Goal: Find specific page/section: Find specific page/section

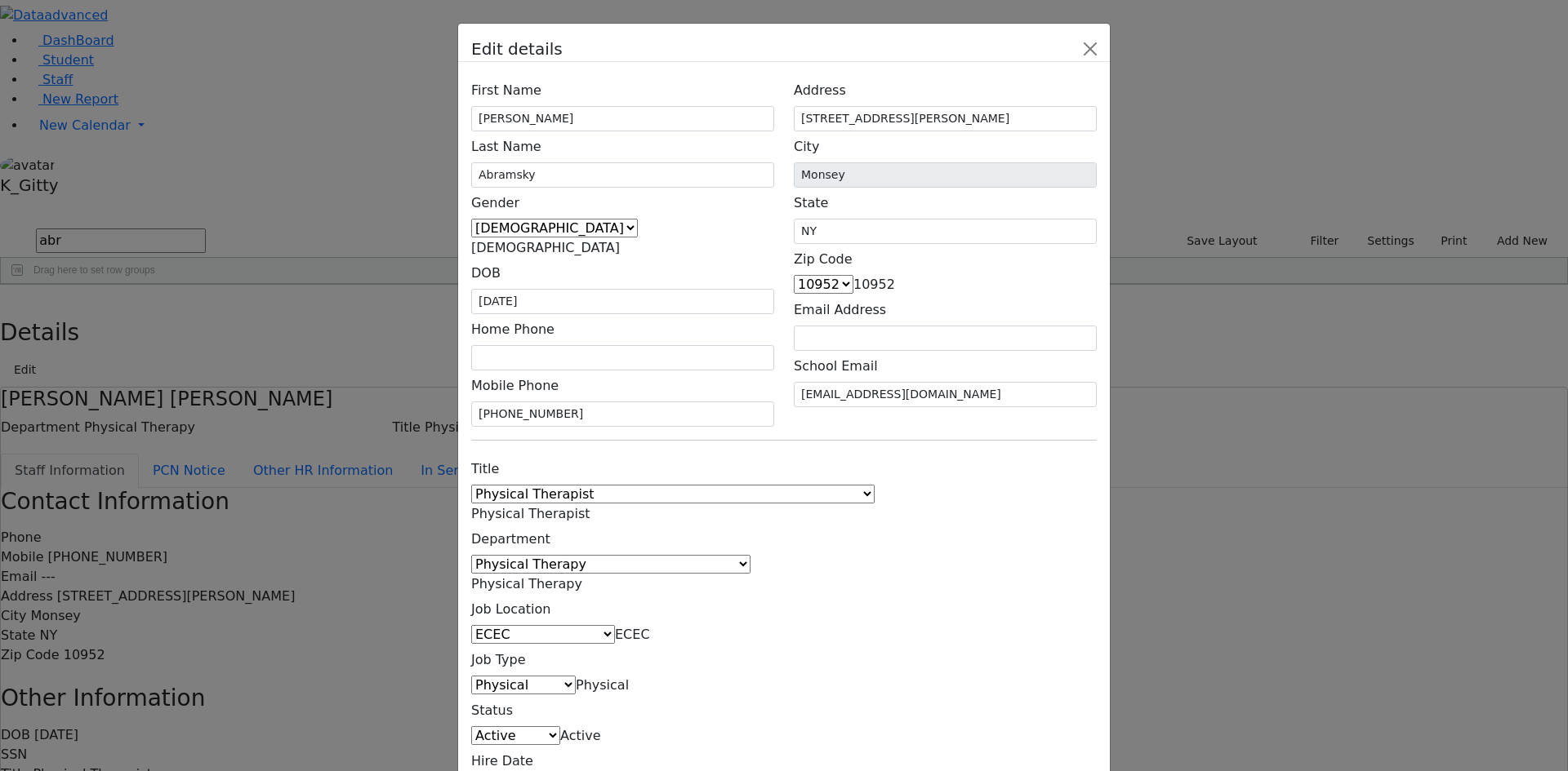
click at [308, 24] on div "Edit details First Name [PERSON_NAME] Last Name Abramsky Gender [DEMOGRAPHIC_DA…" at bounding box center [784, 386] width 1568 height 771
click at [309, 13] on div "Edit details First Name [PERSON_NAME] Last Name Abramsky Gender [DEMOGRAPHIC_DA…" at bounding box center [784, 386] width 1568 height 771
click at [315, 29] on div "Edit details First Name [PERSON_NAME] Last Name Abramsky Gender [DEMOGRAPHIC_DA…" at bounding box center [784, 386] width 1568 height 771
click at [1104, 62] on button "Close" at bounding box center [1090, 49] width 26 height 26
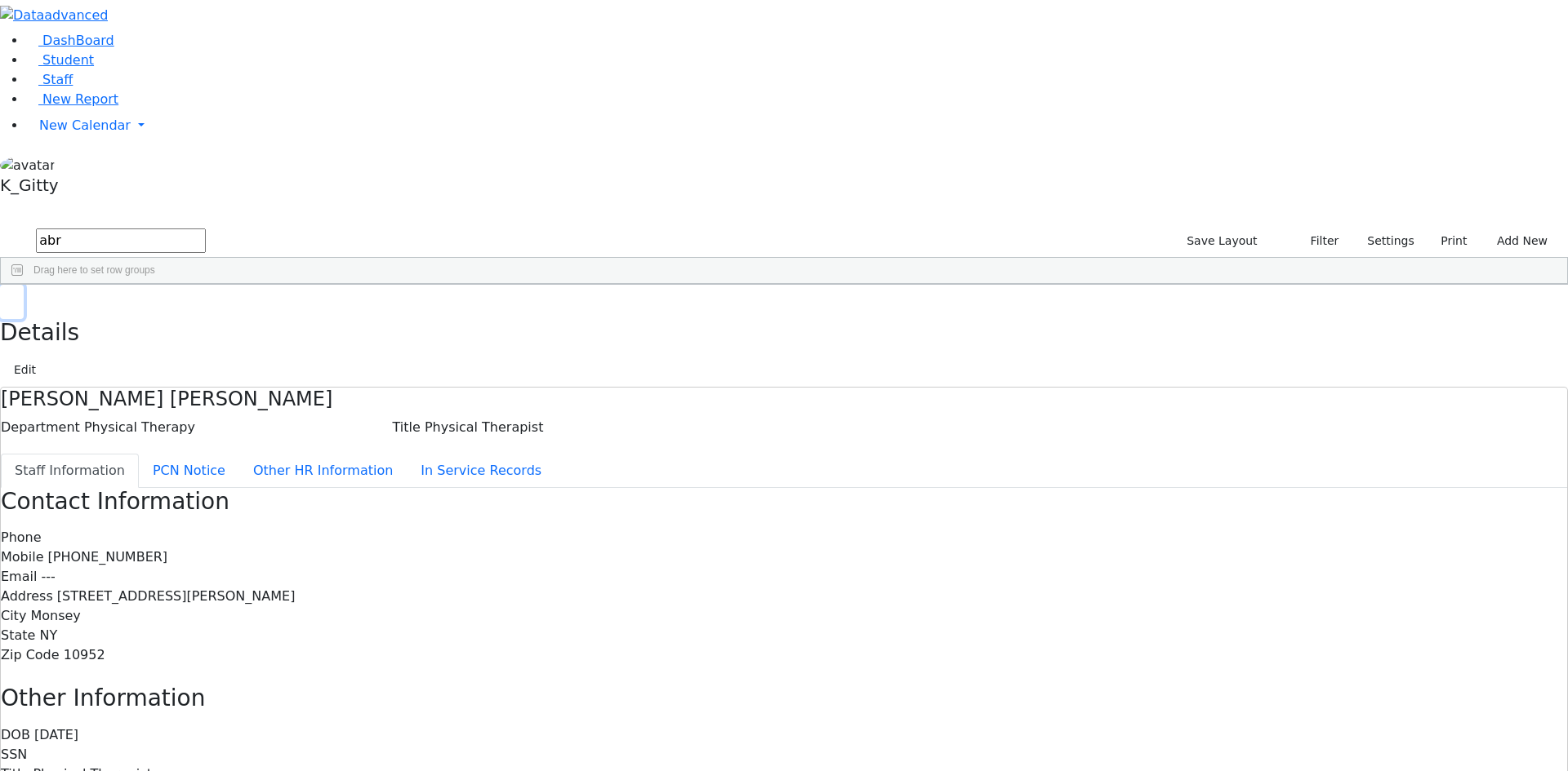
click at [17, 297] on icon "button" at bounding box center [12, 302] width 9 height 10
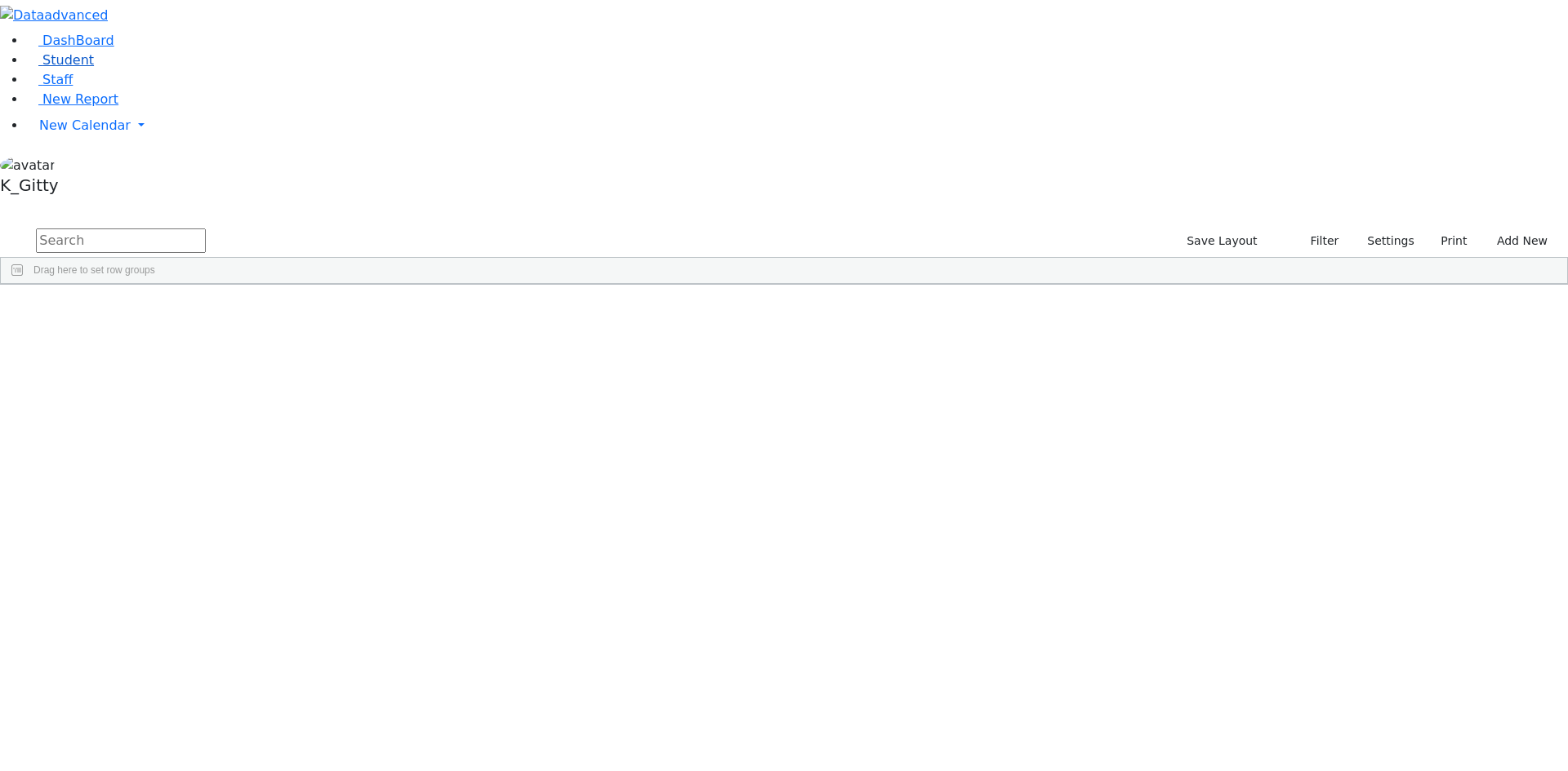
drag, startPoint x: 103, startPoint y: 112, endPoint x: 115, endPoint y: 107, distance: 13.0
click at [94, 68] on link "Student" at bounding box center [60, 60] width 68 height 16
click at [206, 228] on input "text" at bounding box center [120, 240] width 170 height 24
type input "friedm"
click at [311, 608] on div "Yisroel" at bounding box center [259, 620] width 103 height 23
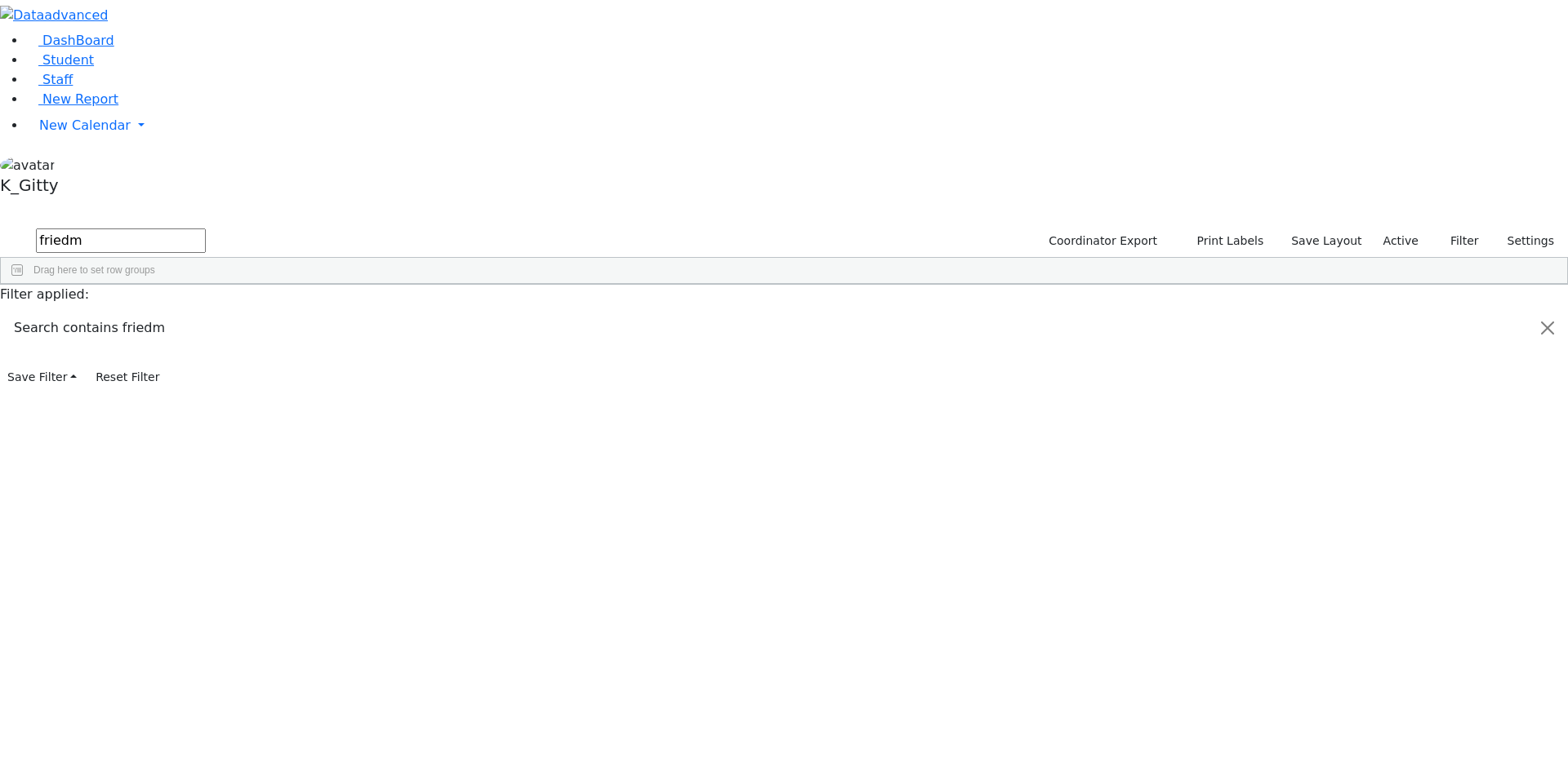
click at [311, 608] on div "Yisroel" at bounding box center [259, 620] width 103 height 23
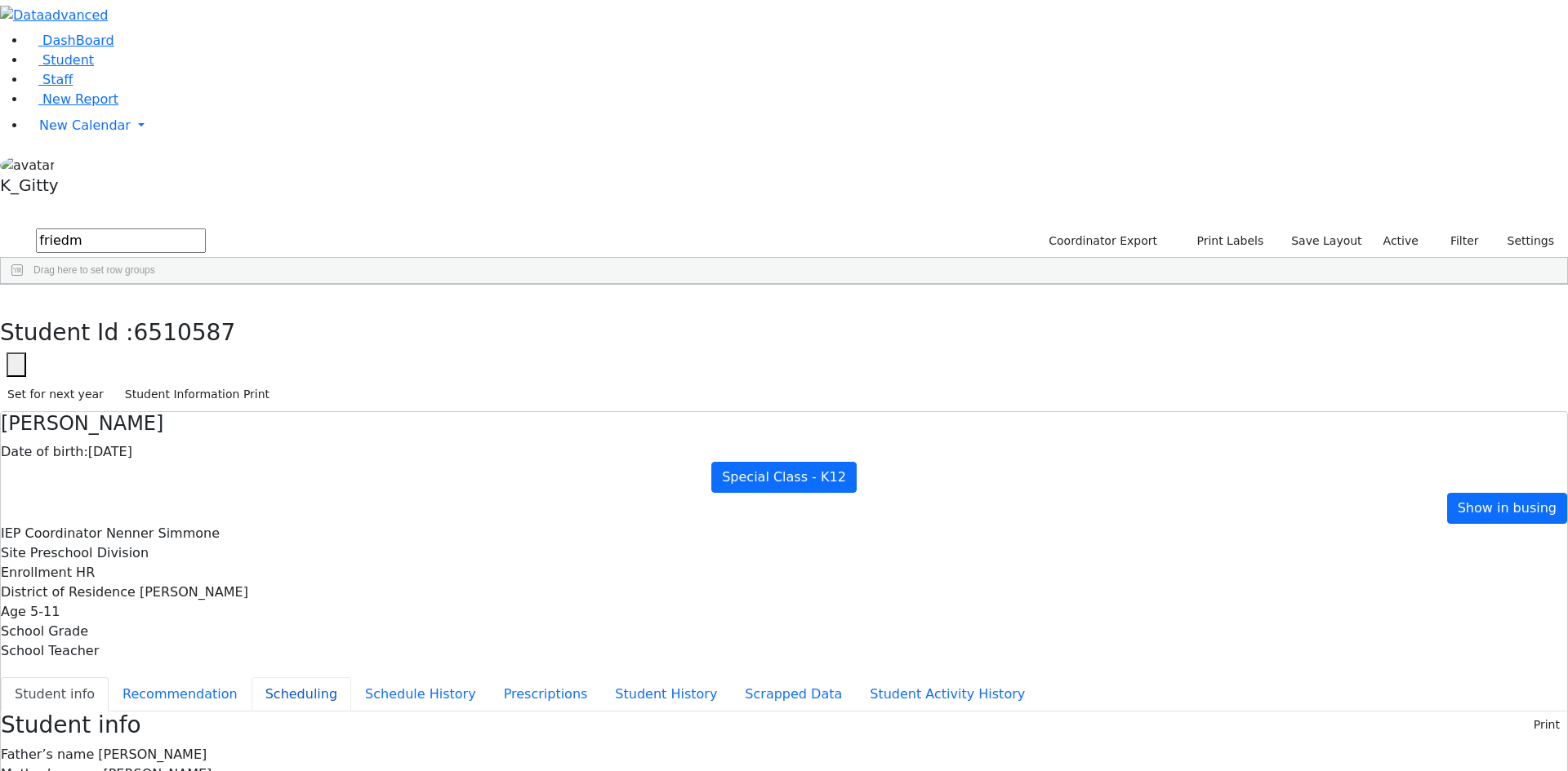
click at [351, 678] on button "Scheduling" at bounding box center [301, 694] width 100 height 34
